Goal: Task Accomplishment & Management: Complete application form

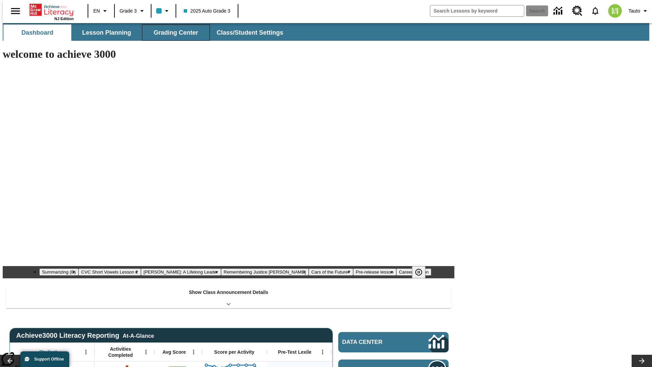
click at [173, 33] on span "Grading Center" at bounding box center [175, 33] width 44 height 8
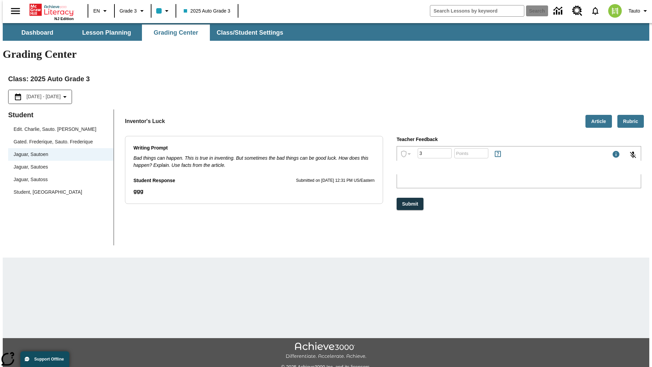
type input "3"
type input "10"
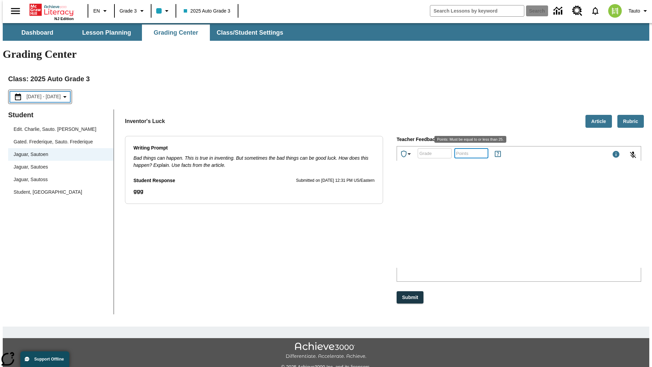
scroll to position [15, 0]
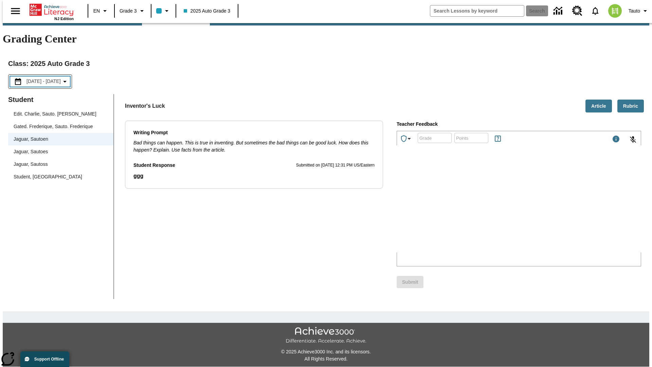
click at [496, 208] on p "Type your response here." at bounding box center [448, 208] width 96 height 6
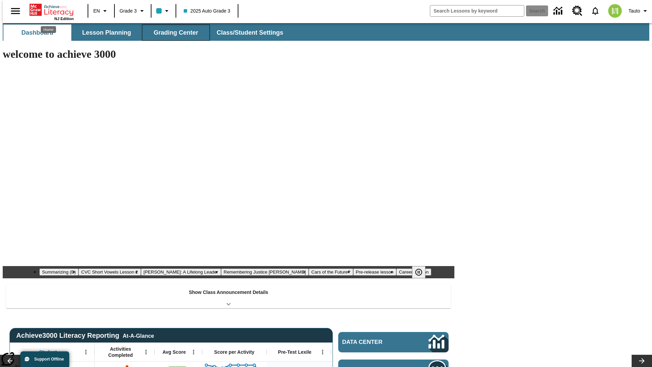
click at [173, 33] on span "Grading Center" at bounding box center [175, 33] width 44 height 8
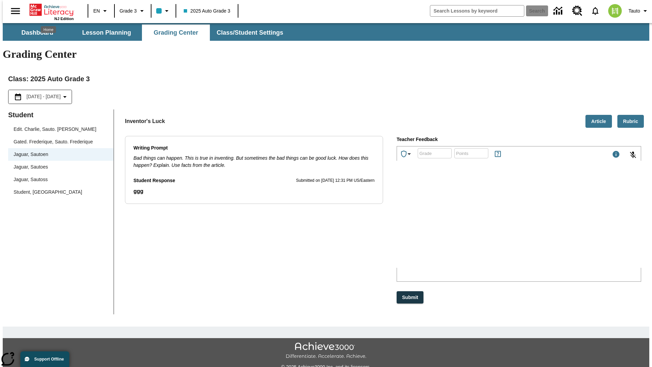
click at [496, 224] on p "zgaJs" at bounding box center [448, 223] width 96 height 6
